Goal: Information Seeking & Learning: Learn about a topic

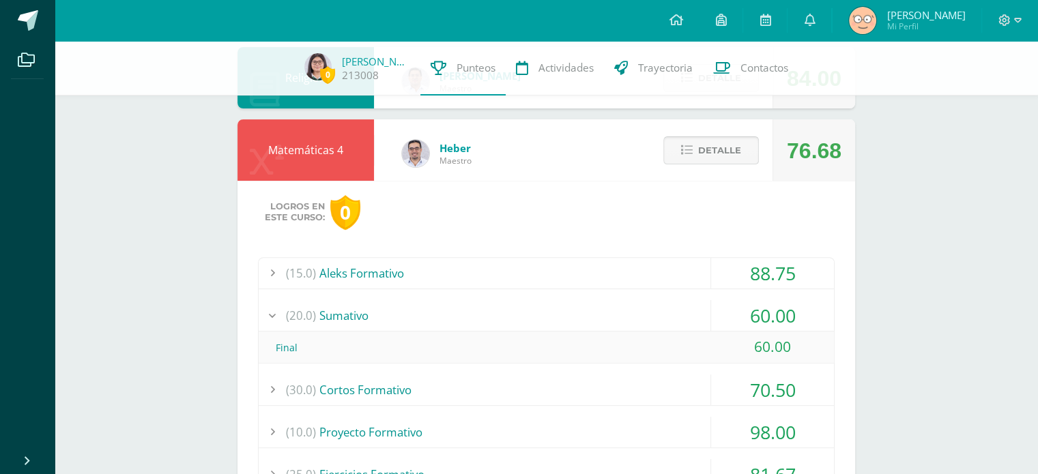
click at [717, 155] on span "Detalle" at bounding box center [719, 150] width 43 height 25
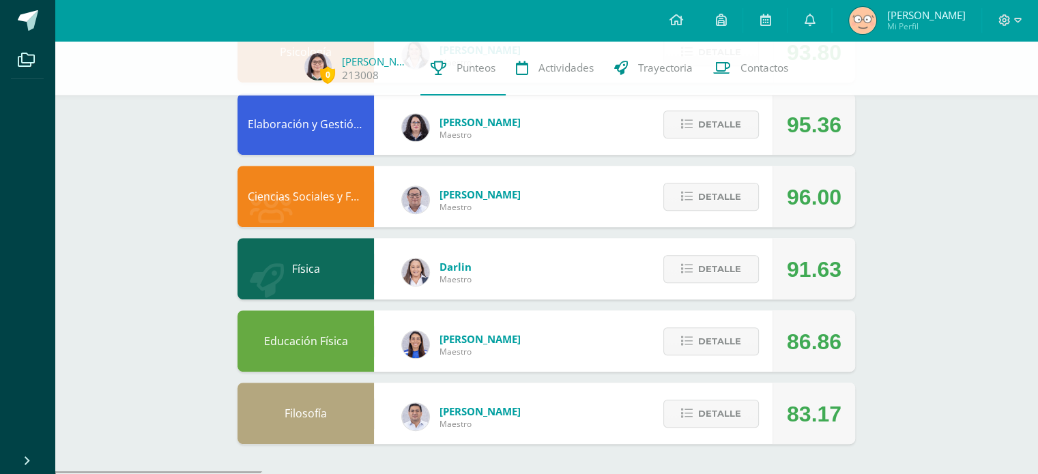
scroll to position [625, 0]
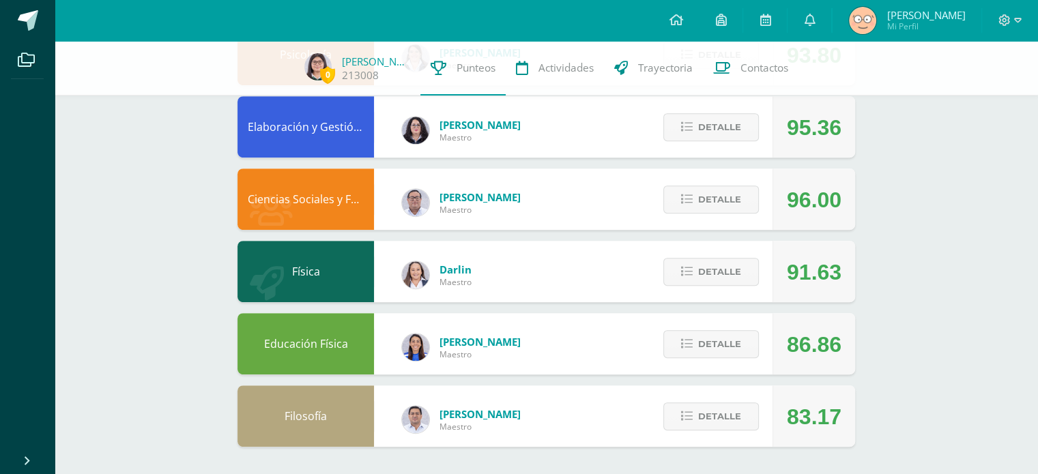
click at [678, 143] on div "Detalle" at bounding box center [708, 126] width 130 height 61
click at [679, 143] on div "Detalle" at bounding box center [708, 126] width 130 height 61
click at [702, 122] on span "Detalle" at bounding box center [719, 127] width 43 height 25
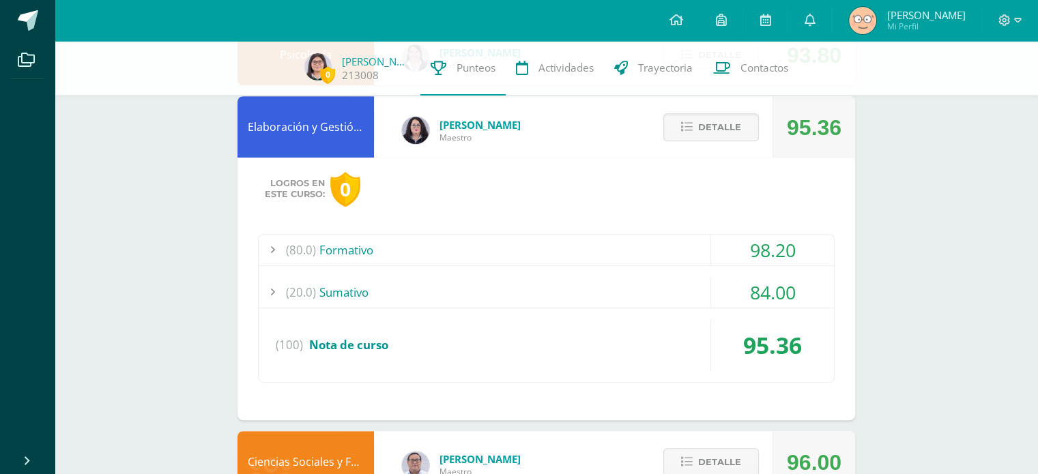
click at [642, 261] on div "(80.0) Formativo" at bounding box center [546, 250] width 575 height 31
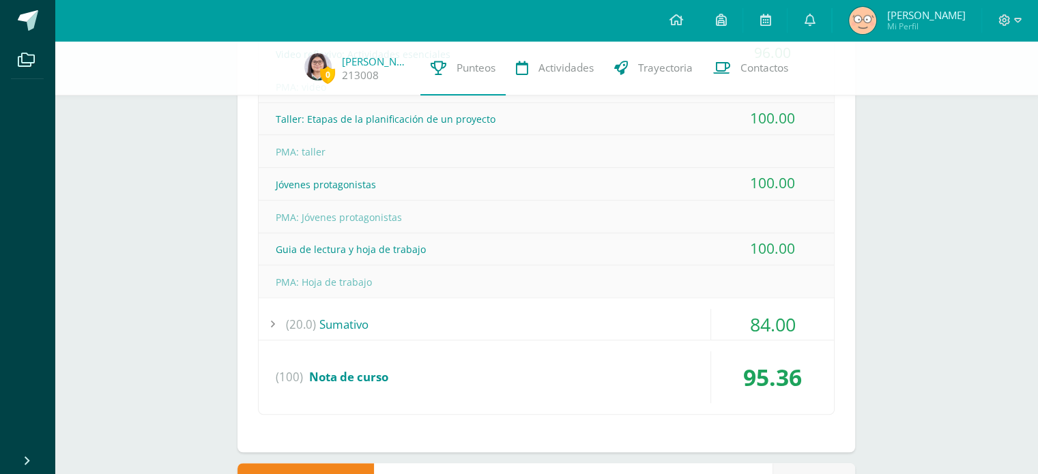
scroll to position [921, 0]
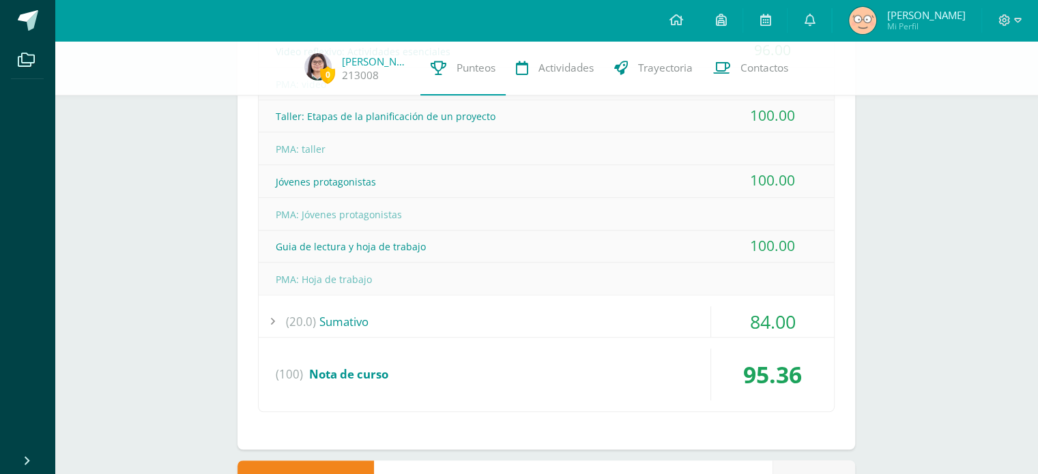
click at [590, 313] on div "(20.0) [GEOGRAPHIC_DATA]" at bounding box center [546, 321] width 575 height 31
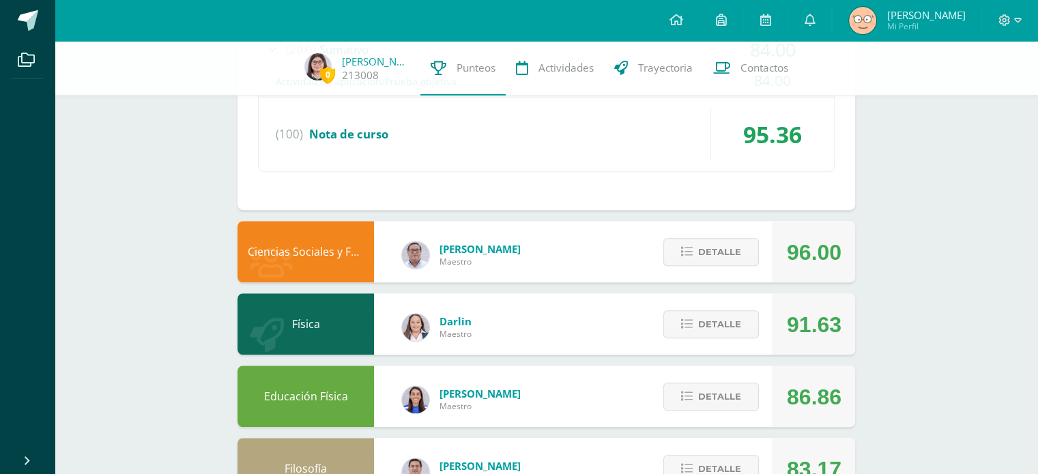
scroll to position [919, 0]
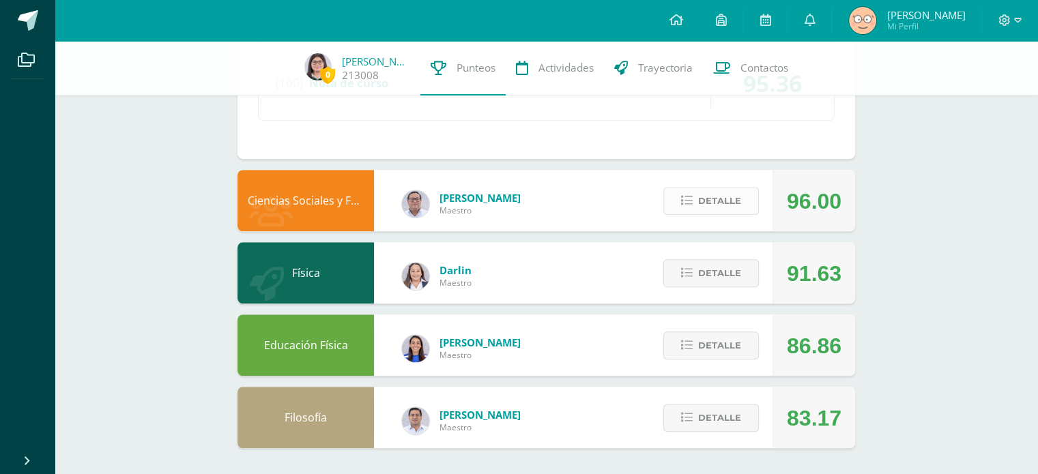
click at [732, 201] on span "Detalle" at bounding box center [719, 200] width 43 height 25
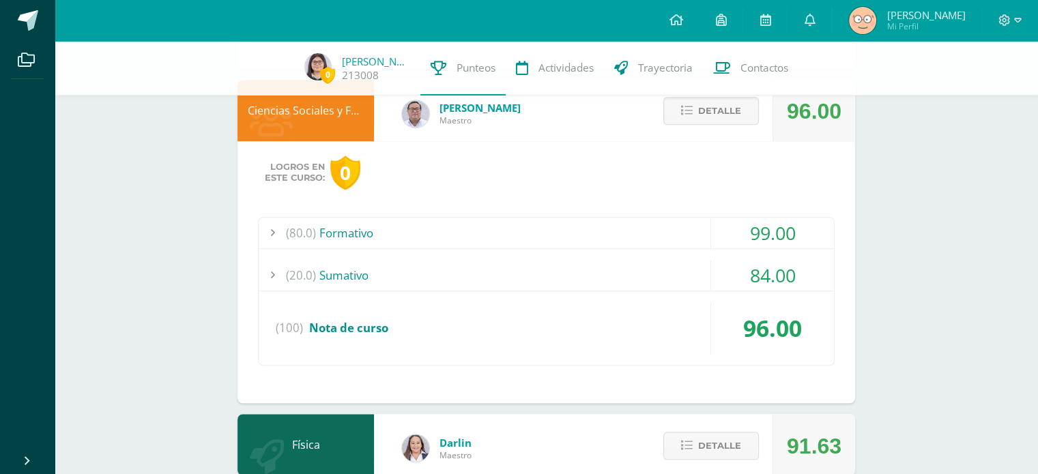
scroll to position [1010, 0]
click at [584, 238] on div "(80.0) Formativo" at bounding box center [546, 232] width 575 height 31
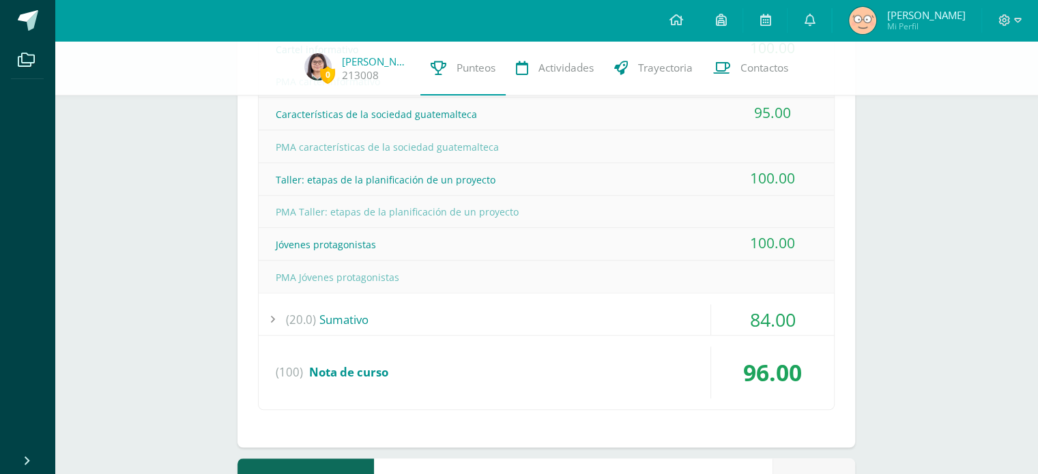
scroll to position [1259, 0]
click at [515, 316] on div "(20.0) [GEOGRAPHIC_DATA]" at bounding box center [546, 319] width 575 height 31
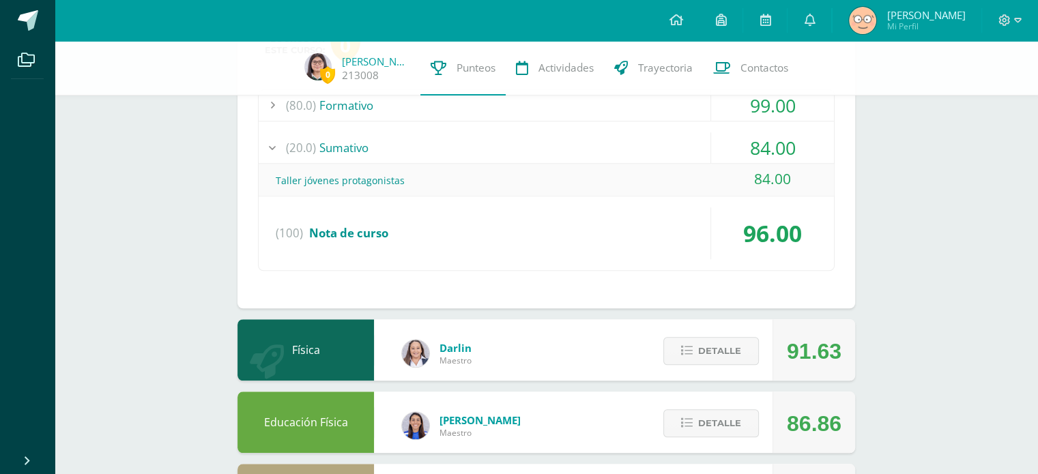
scroll to position [785, 0]
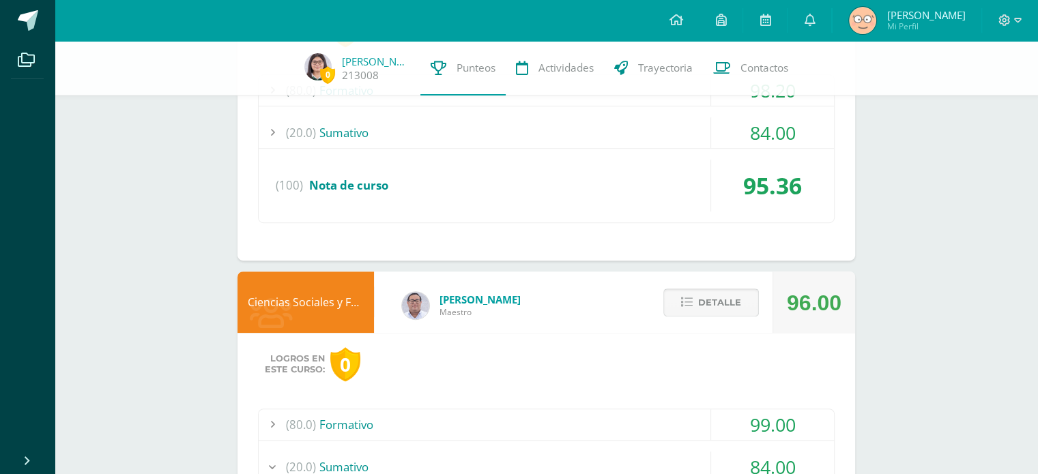
click at [680, 300] on button "Detalle" at bounding box center [711, 303] width 96 height 28
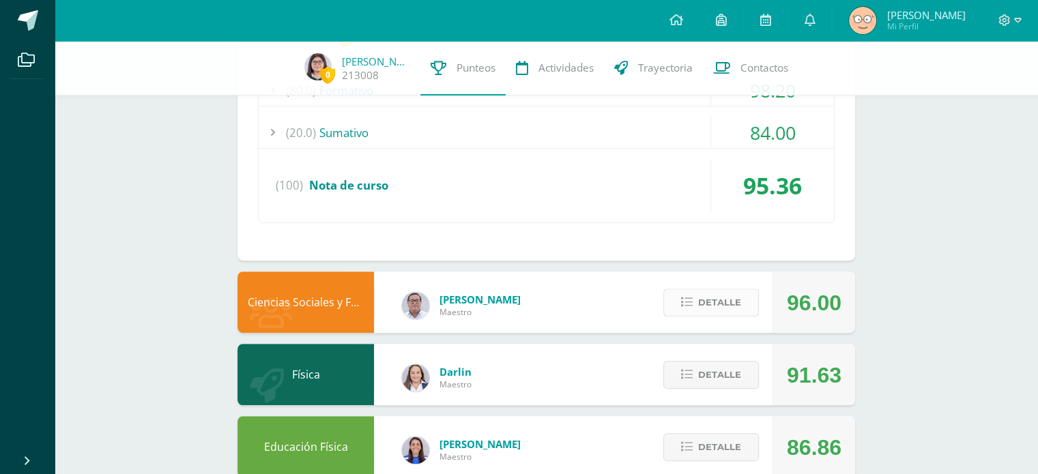
scroll to position [887, 0]
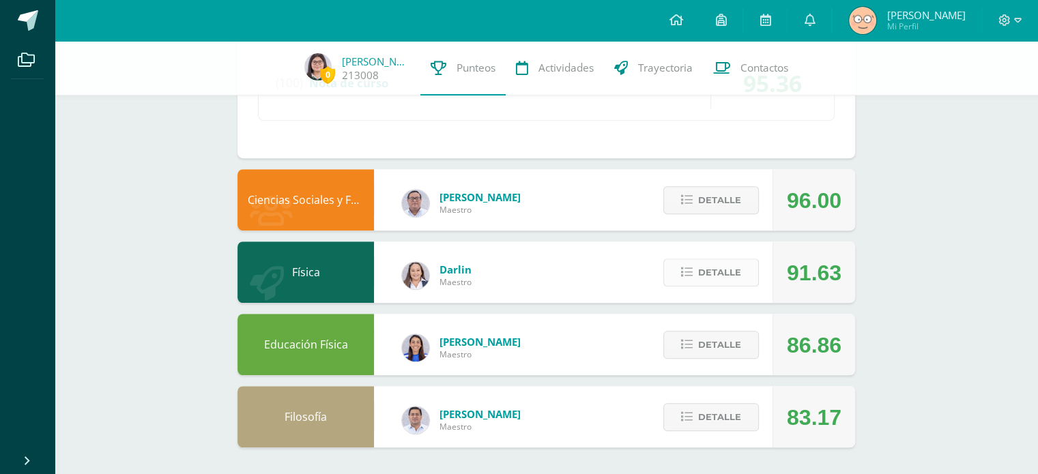
click at [729, 263] on span "Detalle" at bounding box center [719, 272] width 43 height 25
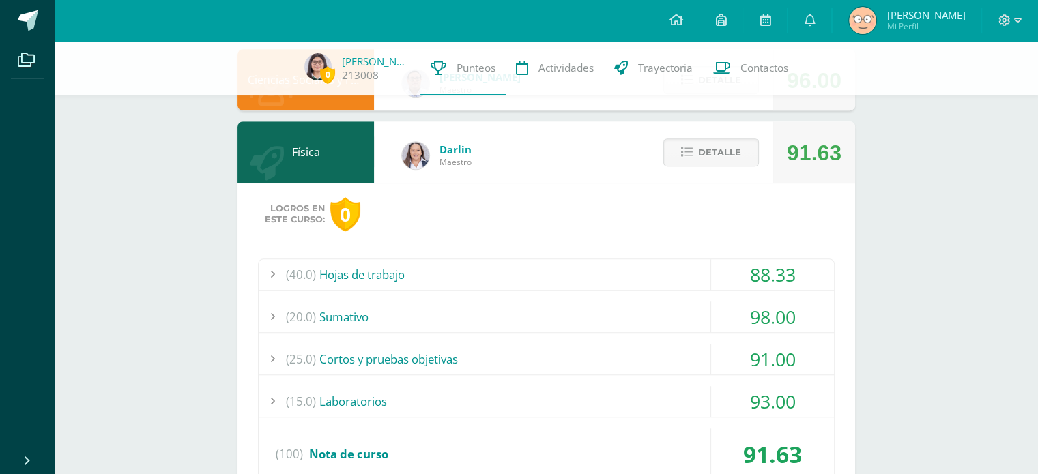
scroll to position [1007, 0]
click at [724, 155] on span "Detalle" at bounding box center [719, 152] width 43 height 25
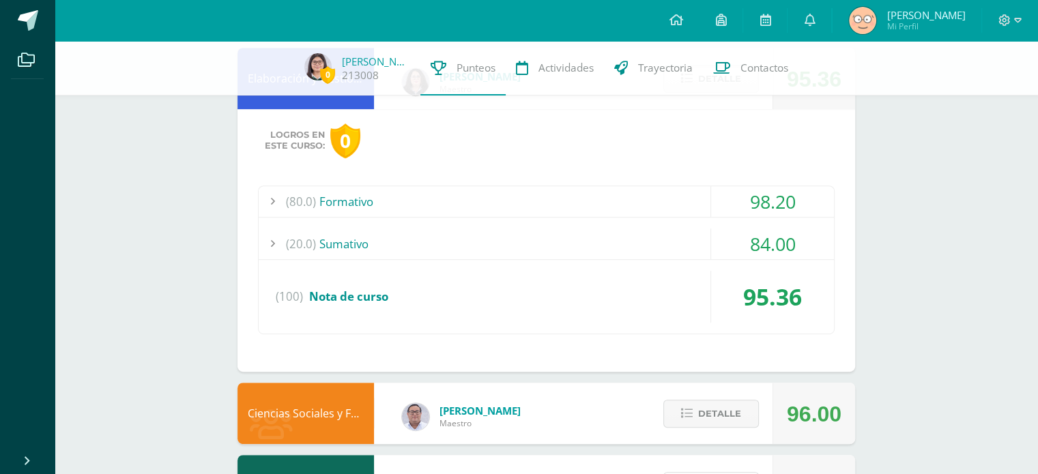
scroll to position [887, 0]
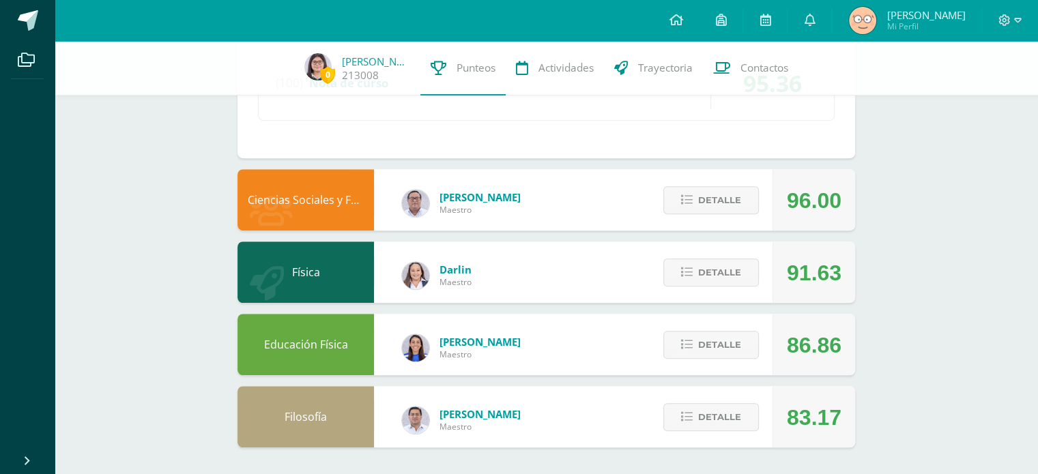
click at [725, 431] on div "Detalle" at bounding box center [708, 416] width 130 height 61
click at [724, 429] on span "Detalle" at bounding box center [719, 417] width 43 height 25
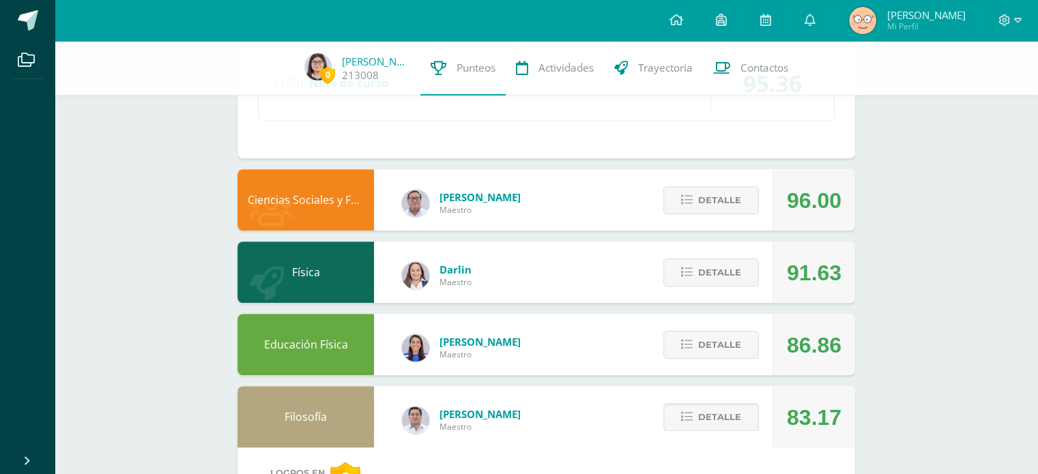
scroll to position [1149, 0]
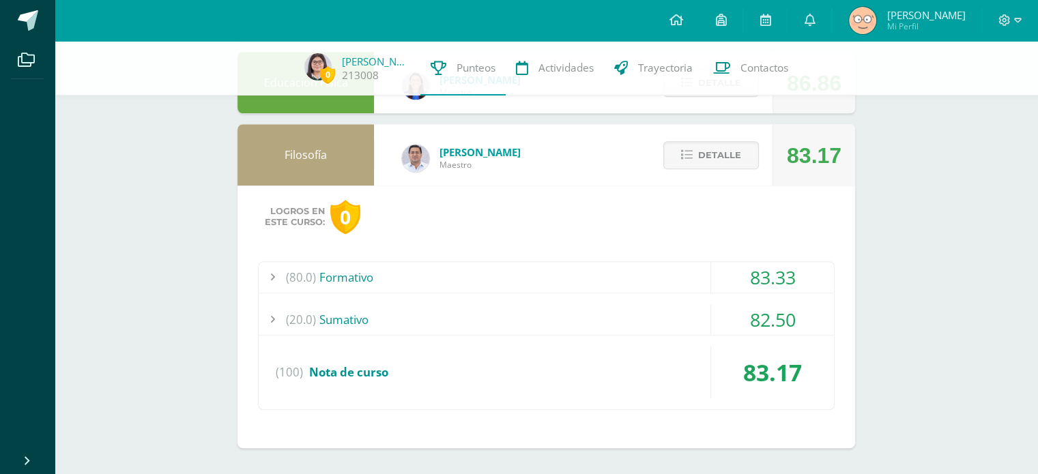
click at [587, 327] on div "(20.0) [GEOGRAPHIC_DATA]" at bounding box center [546, 319] width 575 height 31
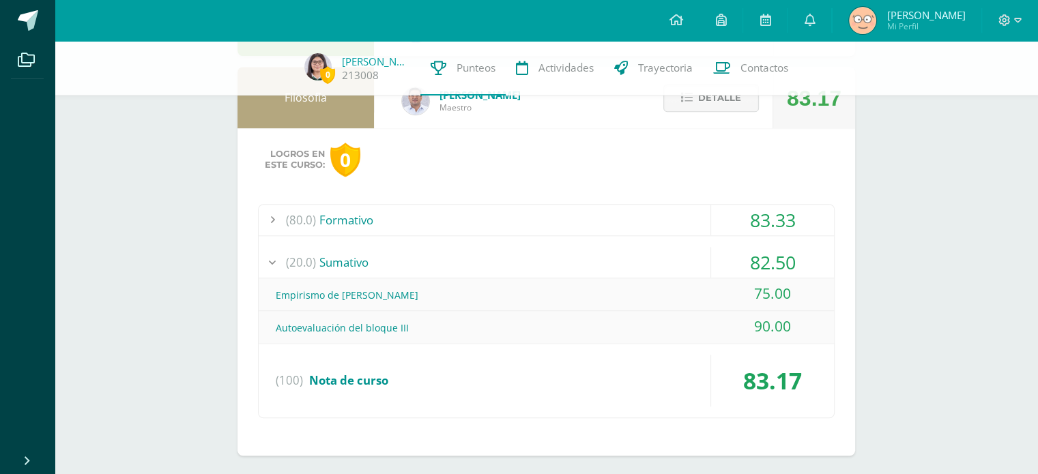
scroll to position [1209, 0]
click at [549, 216] on div "(80.0) Formativo" at bounding box center [546, 218] width 575 height 31
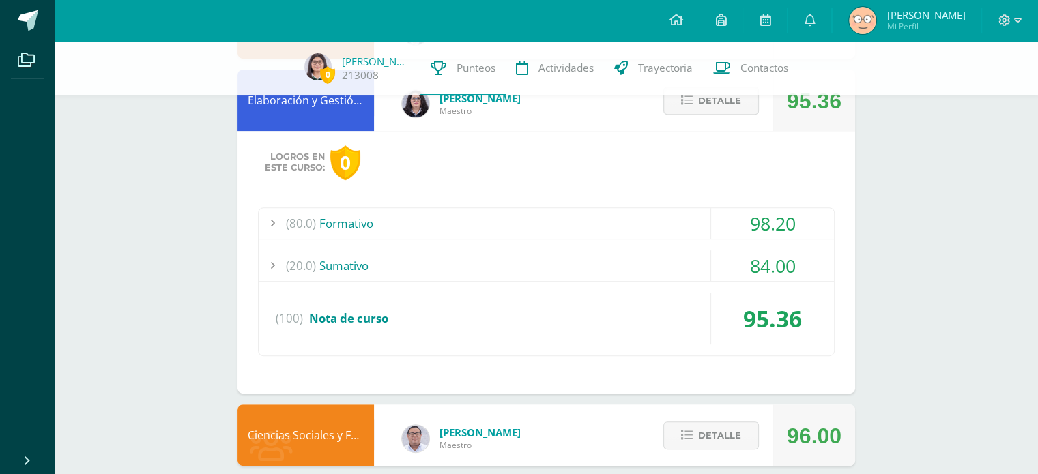
scroll to position [420, 0]
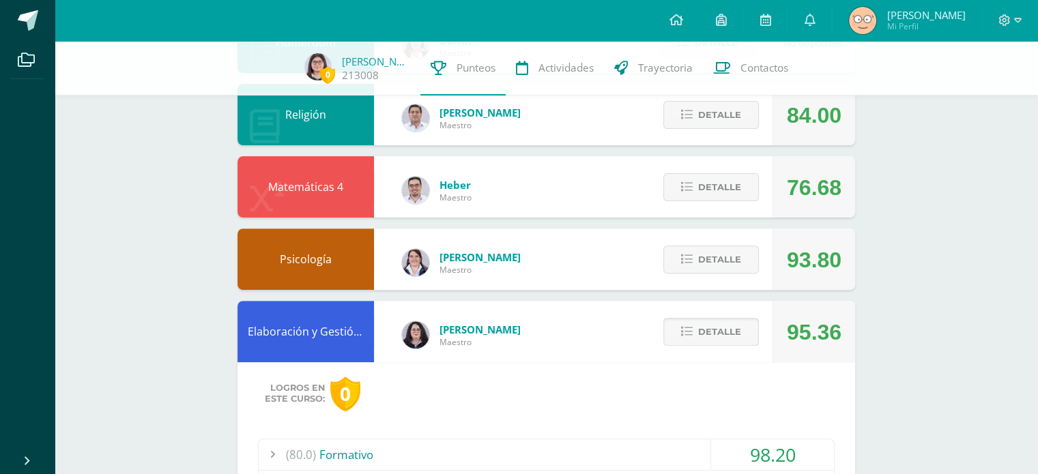
click at [678, 322] on button "Detalle" at bounding box center [711, 332] width 96 height 28
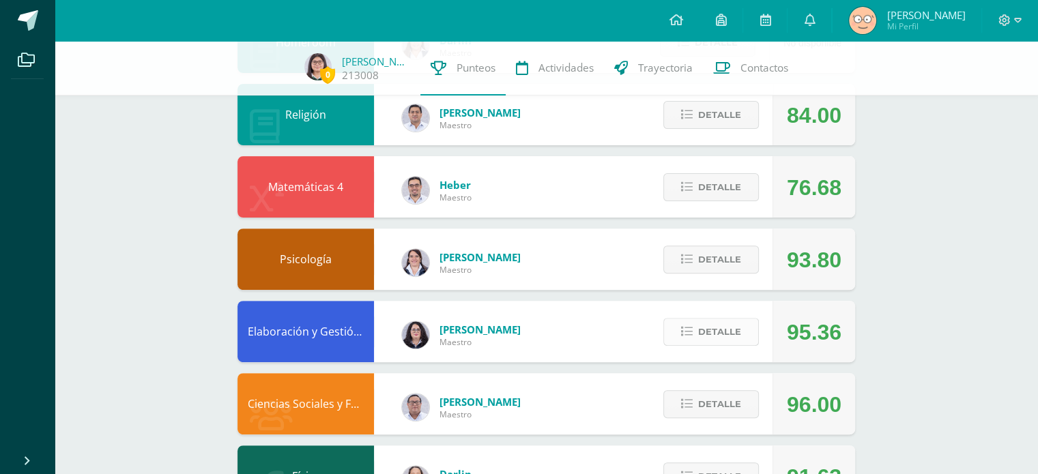
click at [714, 333] on span "Detalle" at bounding box center [719, 331] width 43 height 25
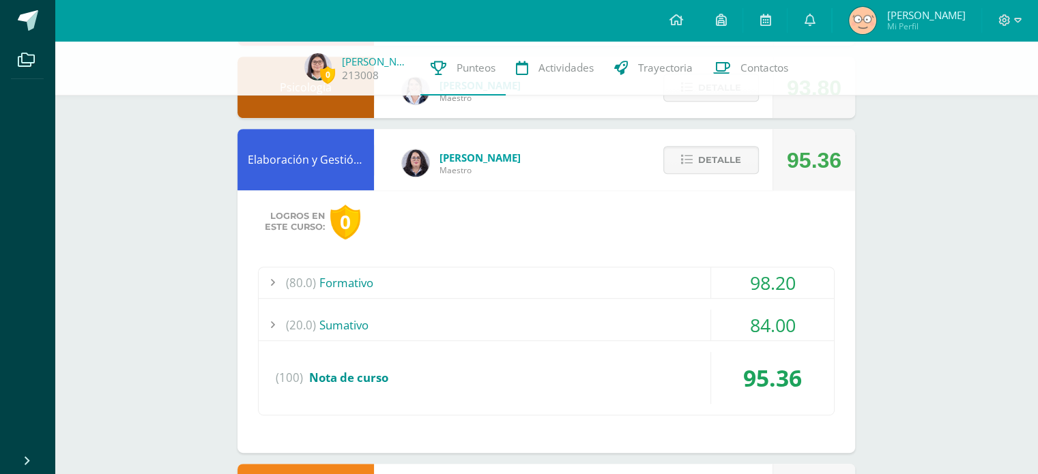
click at [614, 280] on div "(80.0) Formativo" at bounding box center [546, 283] width 575 height 31
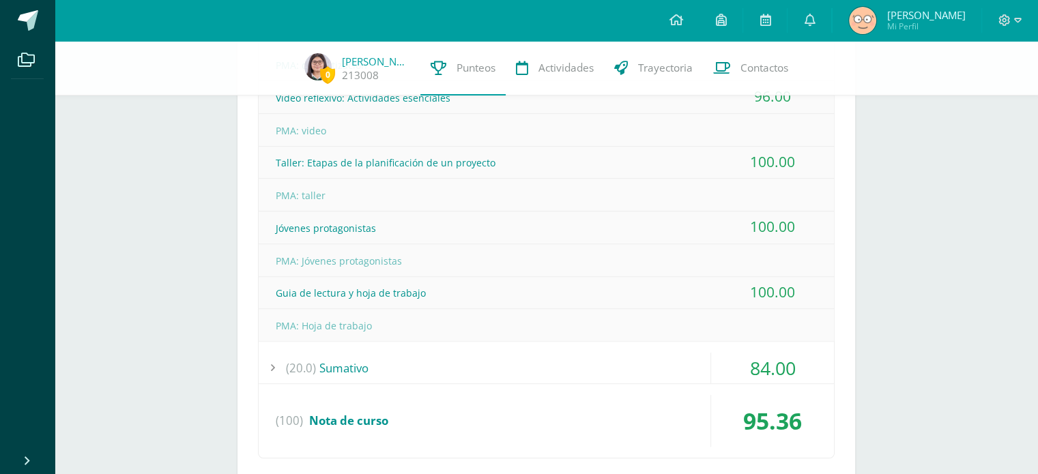
scroll to position [876, 0]
click at [515, 363] on div "(20.0) [GEOGRAPHIC_DATA]" at bounding box center [546, 367] width 575 height 31
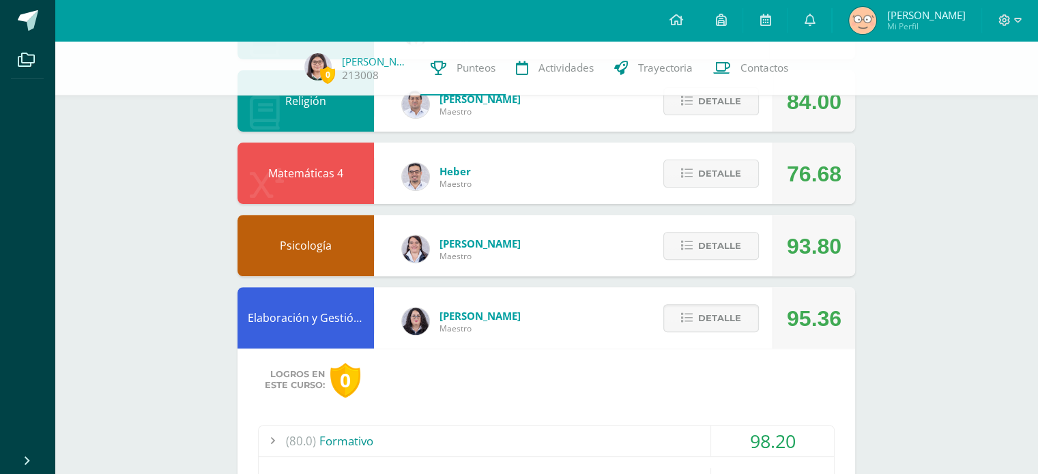
scroll to position [382, 0]
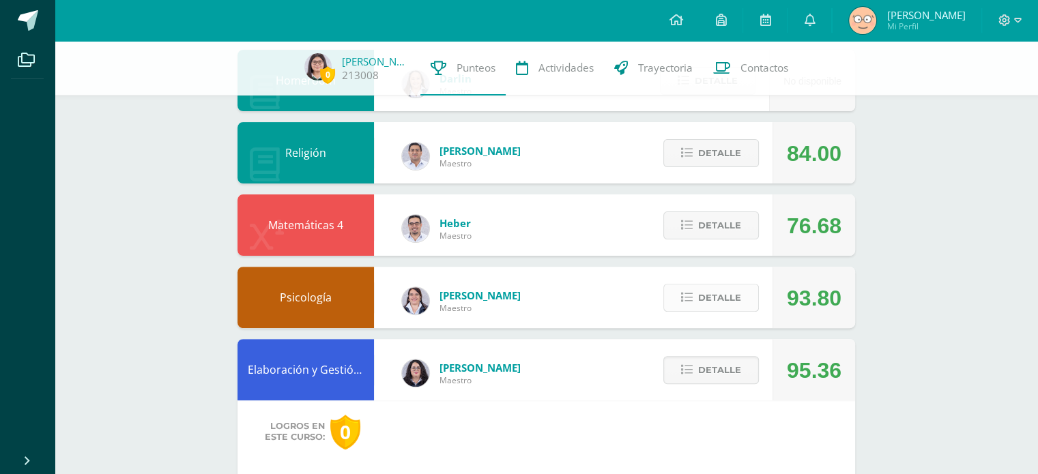
click at [705, 288] on span "Detalle" at bounding box center [719, 297] width 43 height 25
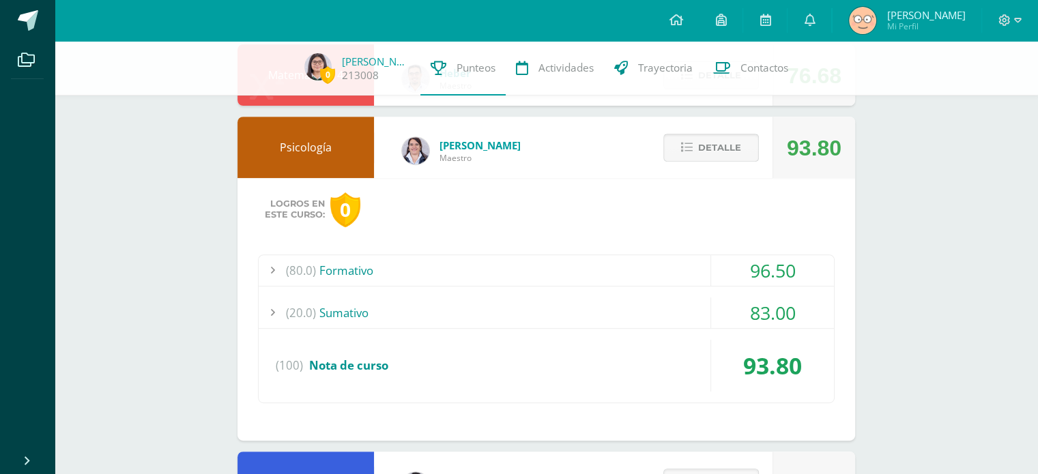
scroll to position [557, 0]
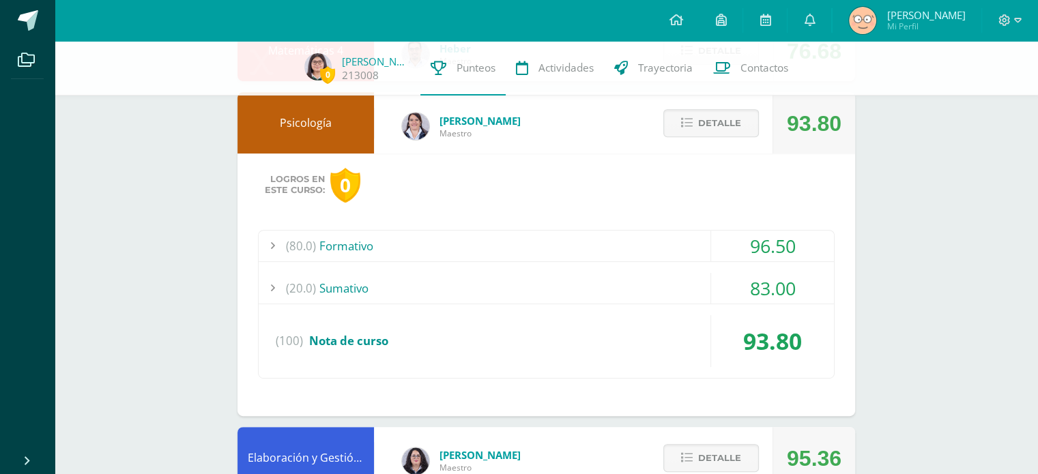
click at [651, 244] on div "(80.0) Formativo" at bounding box center [546, 246] width 575 height 31
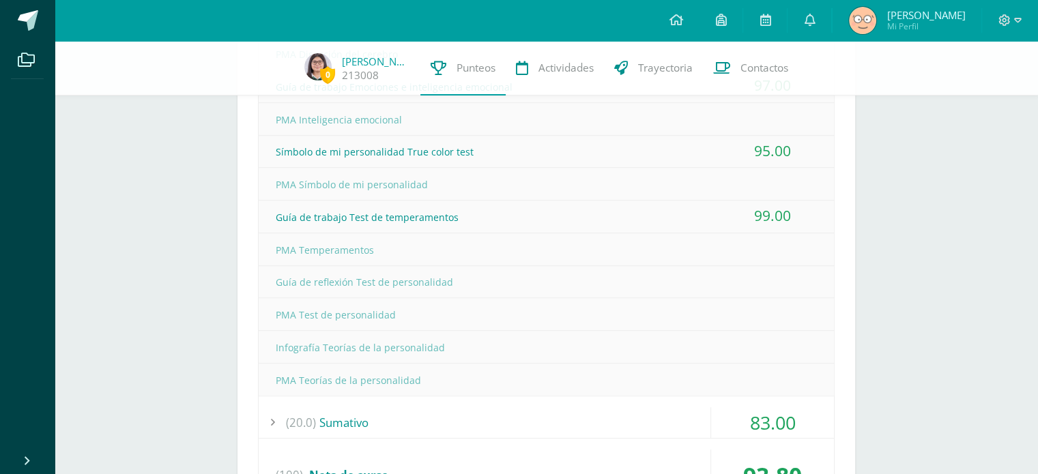
scroll to position [835, 0]
